Goal: Check status

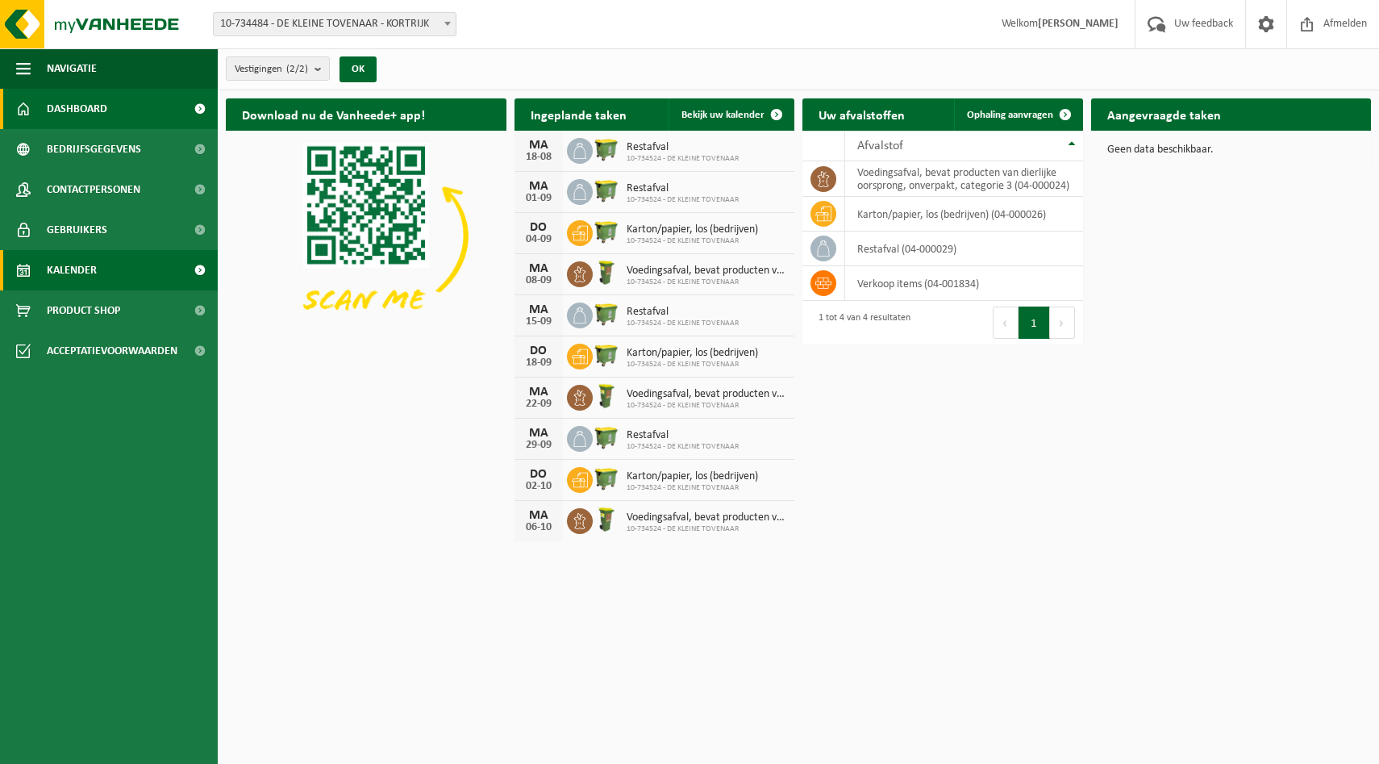
click at [73, 273] on span "Kalender" at bounding box center [72, 270] width 50 height 40
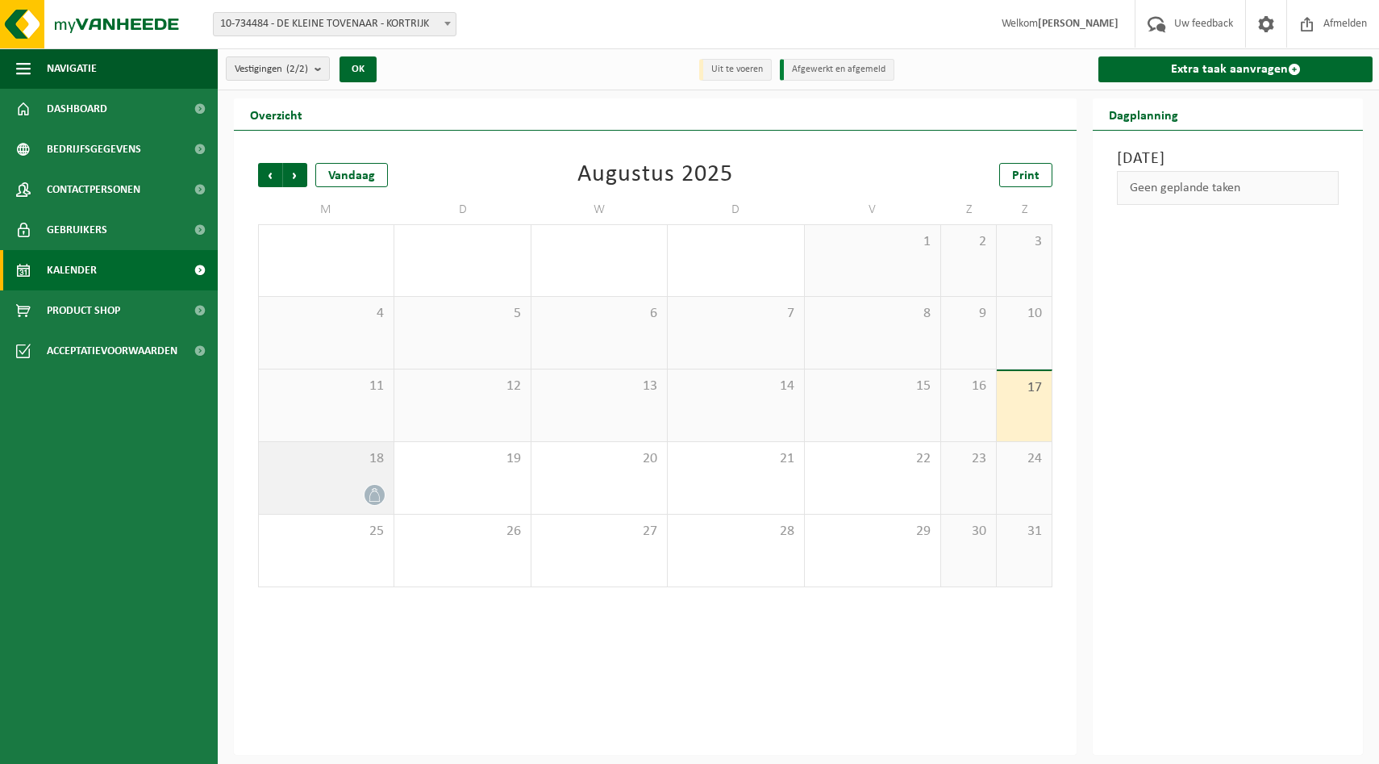
click at [340, 482] on div "18" at bounding box center [326, 478] width 135 height 72
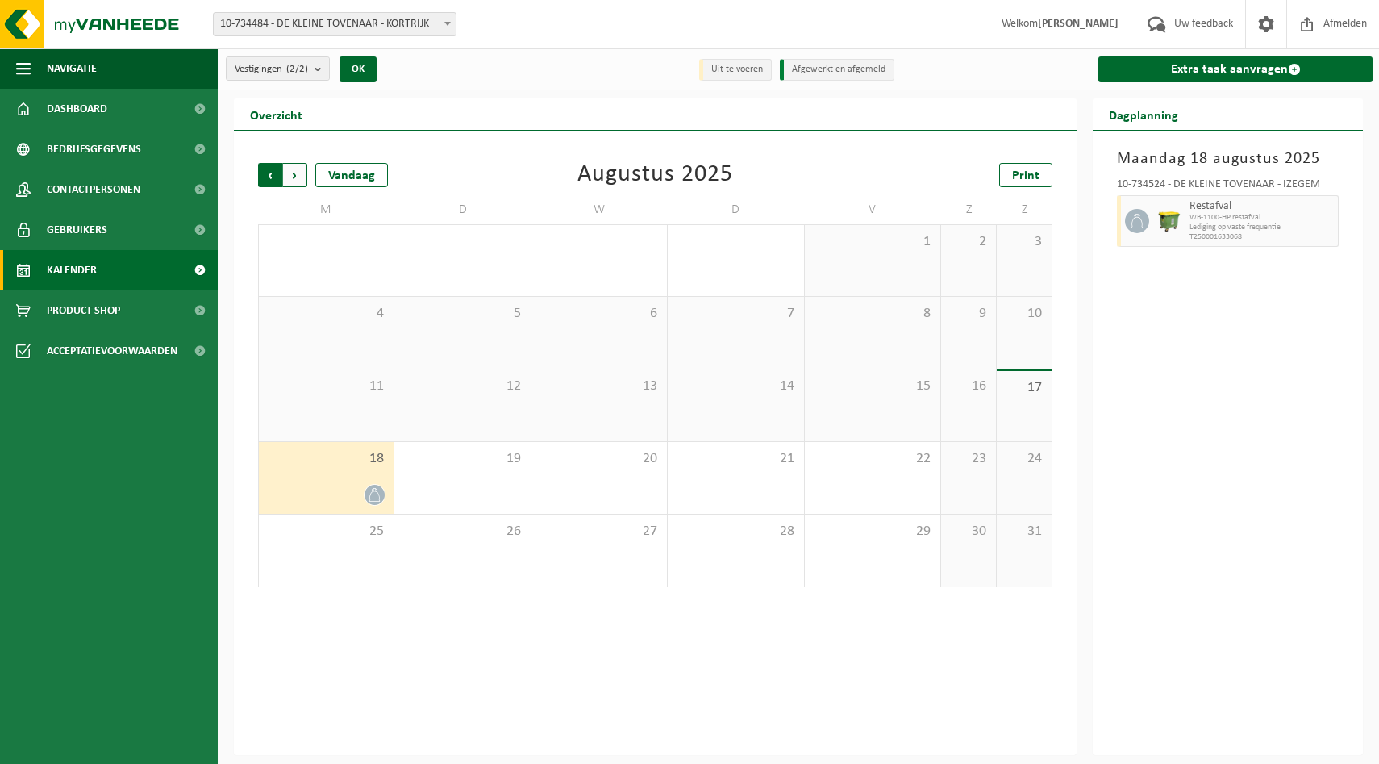
click at [298, 174] on span "Volgende" at bounding box center [295, 175] width 24 height 24
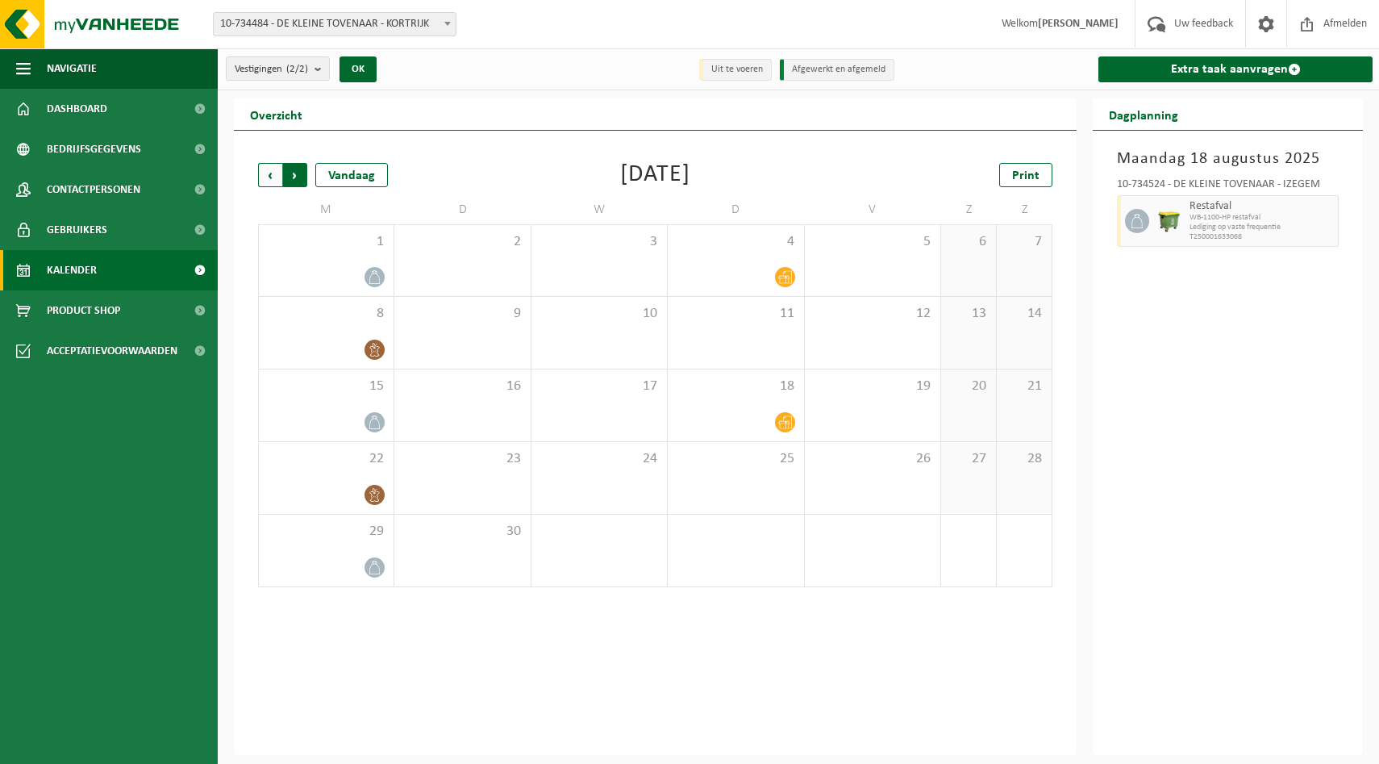
click at [269, 176] on span "Vorige" at bounding box center [270, 175] width 24 height 24
